Goal: Information Seeking & Learning: Learn about a topic

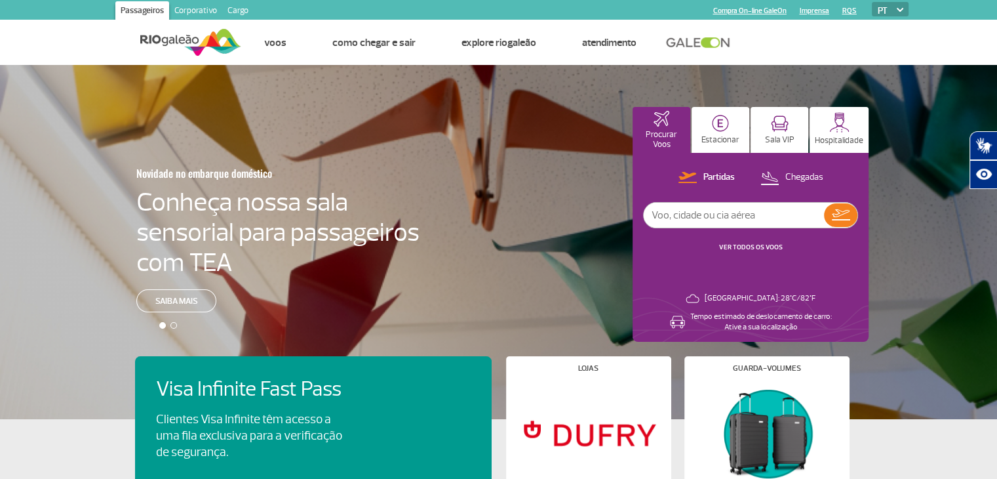
click at [240, 14] on link "Cargo" at bounding box center [237, 11] width 31 height 21
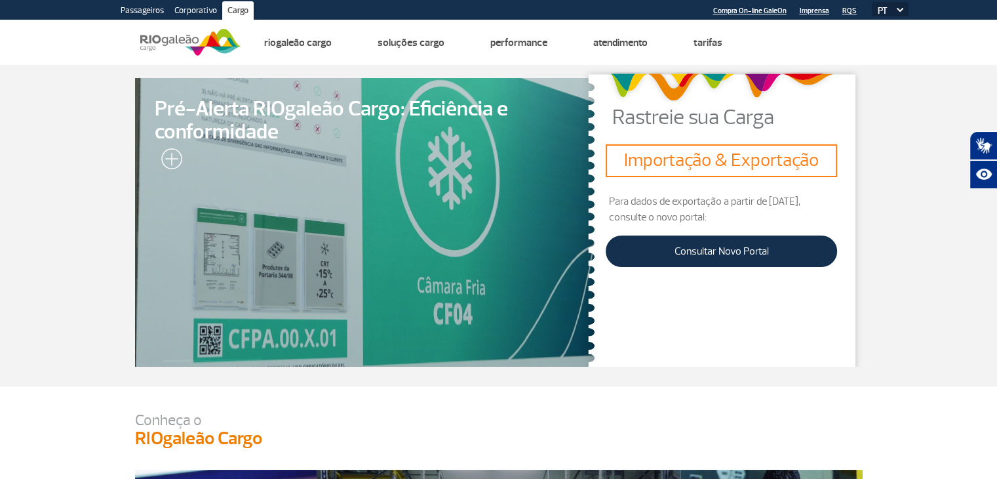
click at [186, 11] on link "Corporativo" at bounding box center [195, 11] width 53 height 21
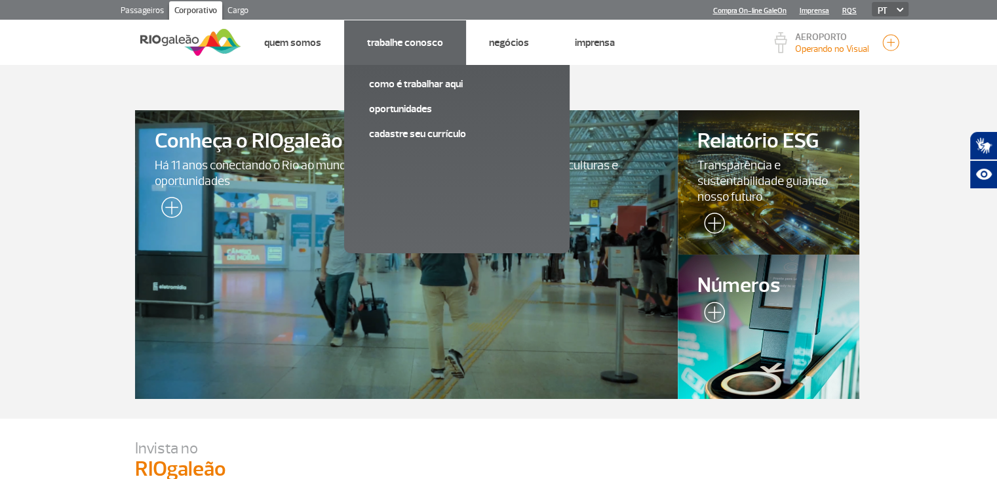
click at [408, 55] on li "Trabalhe Conosco Como é trabalhar aqui Oportunidades Cadastre seu currículo" at bounding box center [405, 42] width 122 height 45
click at [419, 113] on link "Oportunidades" at bounding box center [457, 109] width 176 height 14
